Goal: Navigation & Orientation: Find specific page/section

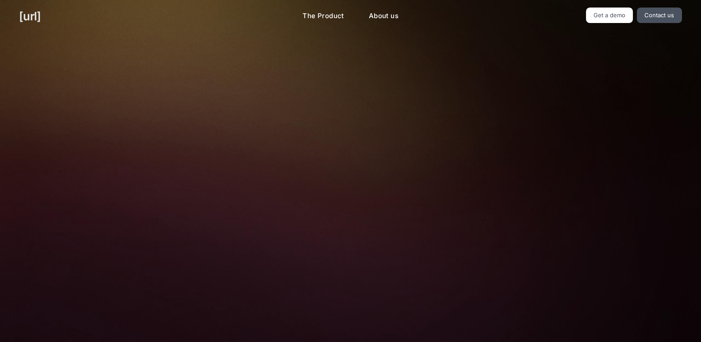
drag, startPoint x: 0, startPoint y: 0, endPoint x: 18, endPoint y: 14, distance: 22.7
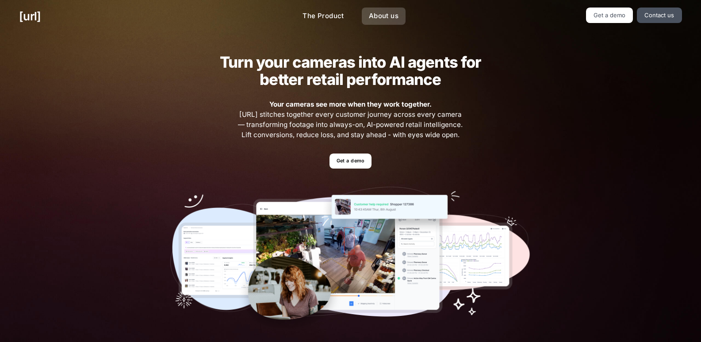
click at [378, 14] on link "About us" at bounding box center [384, 16] width 44 height 17
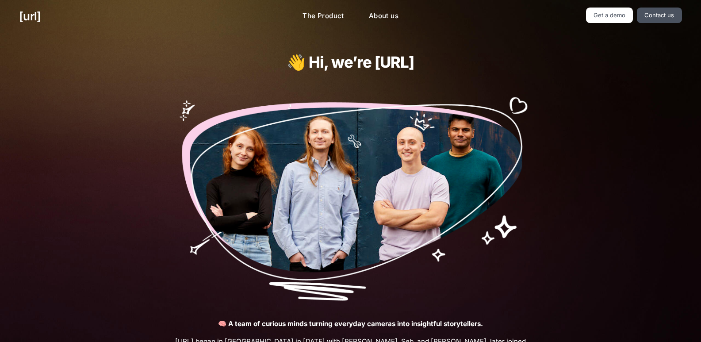
drag, startPoint x: 8, startPoint y: 16, endPoint x: 91, endPoint y: 14, distance: 82.3
click at [91, 14] on div "[URL]" at bounding box center [117, 16] width 226 height 17
copy link "[URL]"
drag, startPoint x: 175, startPoint y: 52, endPoint x: 173, endPoint y: 45, distance: 7.2
click at [173, 50] on div "👋 Hi, we’re Black.ai 🧠 A team of curious minds turning everyday cameras into in…" at bounding box center [350, 267] width 399 height 469
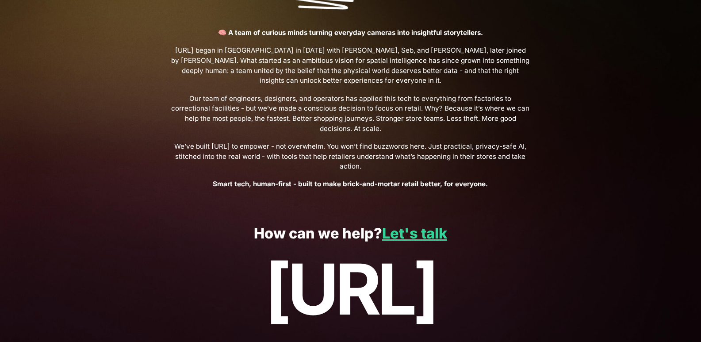
scroll to position [311, 0]
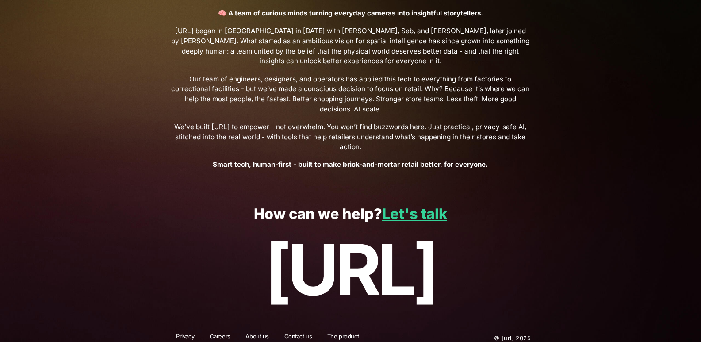
click at [223, 332] on link "Careers" at bounding box center [220, 338] width 32 height 12
